Goal: Transaction & Acquisition: Obtain resource

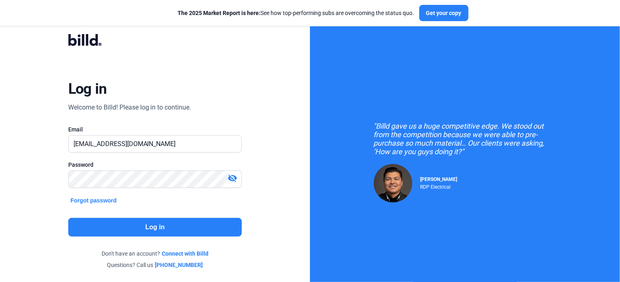
click at [192, 236] on button "Log in" at bounding box center [155, 227] width 174 height 19
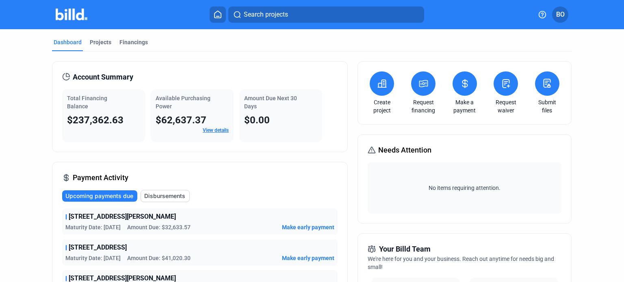
click at [463, 85] on icon at bounding box center [464, 84] width 5 height 8
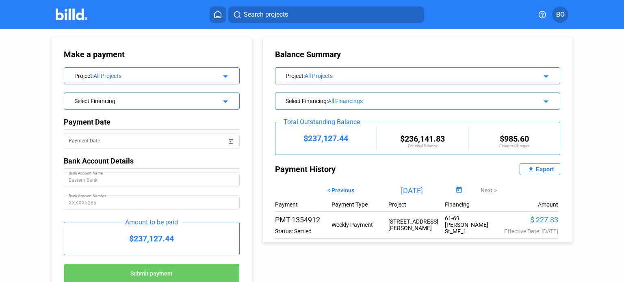
click at [536, 168] on div "Export" at bounding box center [545, 169] width 18 height 6
click at [76, 15] on img at bounding box center [72, 15] width 32 height 12
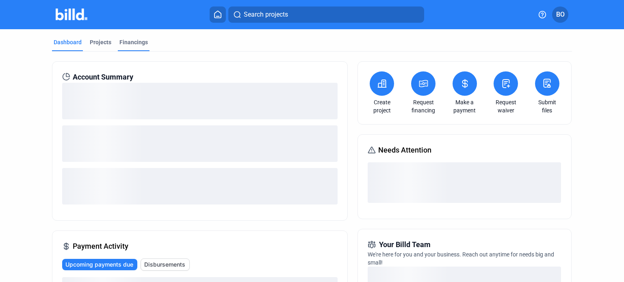
click at [134, 43] on div "Financings" at bounding box center [133, 42] width 28 height 8
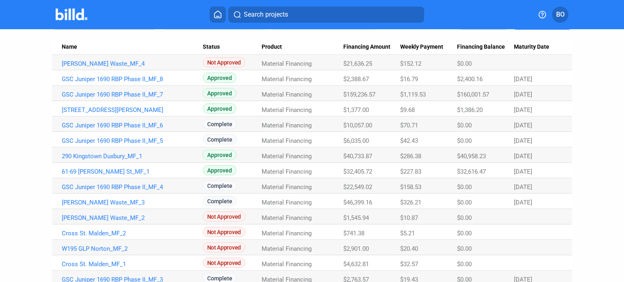
scroll to position [122, 0]
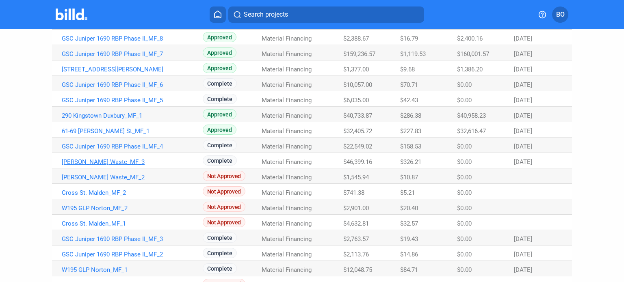
click at [91, 27] on link "[PERSON_NAME] Waste_MF_3" at bounding box center [132, 22] width 141 height 7
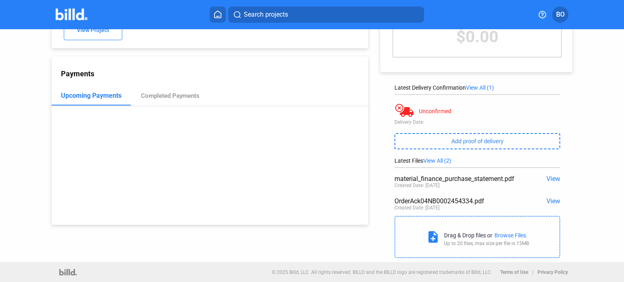
scroll to position [67, 0]
click at [546, 203] on span "View" at bounding box center [553, 201] width 14 height 8
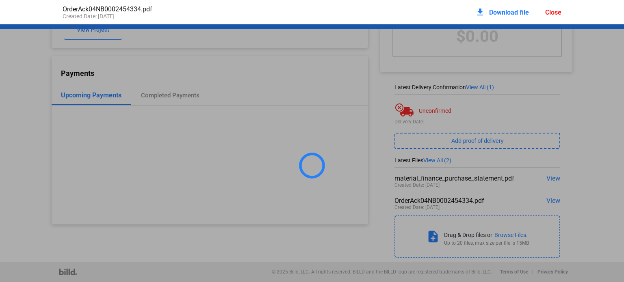
click at [557, 11] on div "Close" at bounding box center [553, 13] width 16 height 8
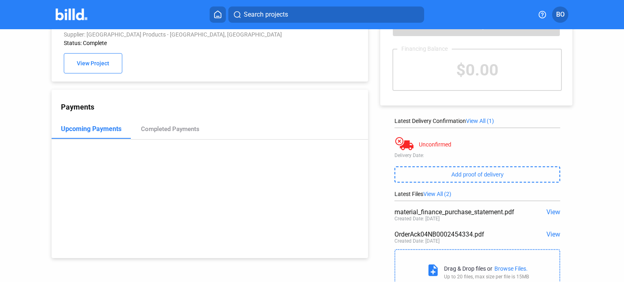
scroll to position [0, 0]
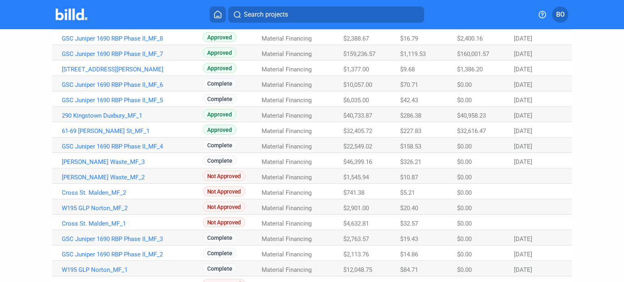
scroll to position [162, 0]
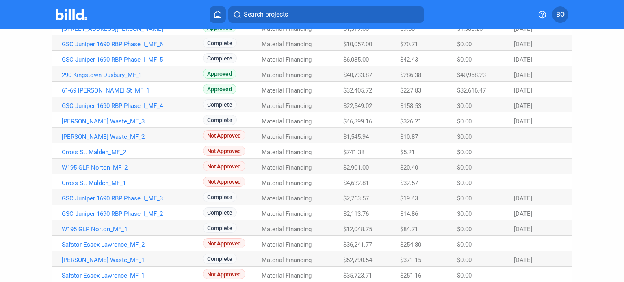
drag, startPoint x: 344, startPoint y: 122, endPoint x: 374, endPoint y: 121, distance: 30.1
copy span "46,399.16"
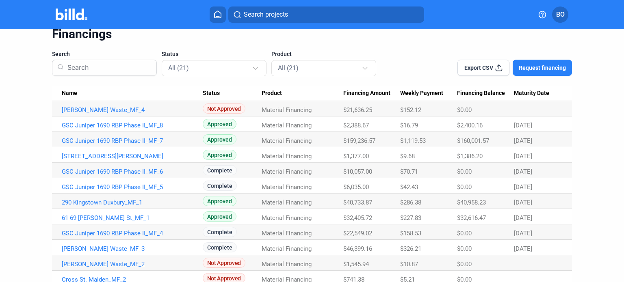
scroll to position [0, 0]
